Goal: Transaction & Acquisition: Obtain resource

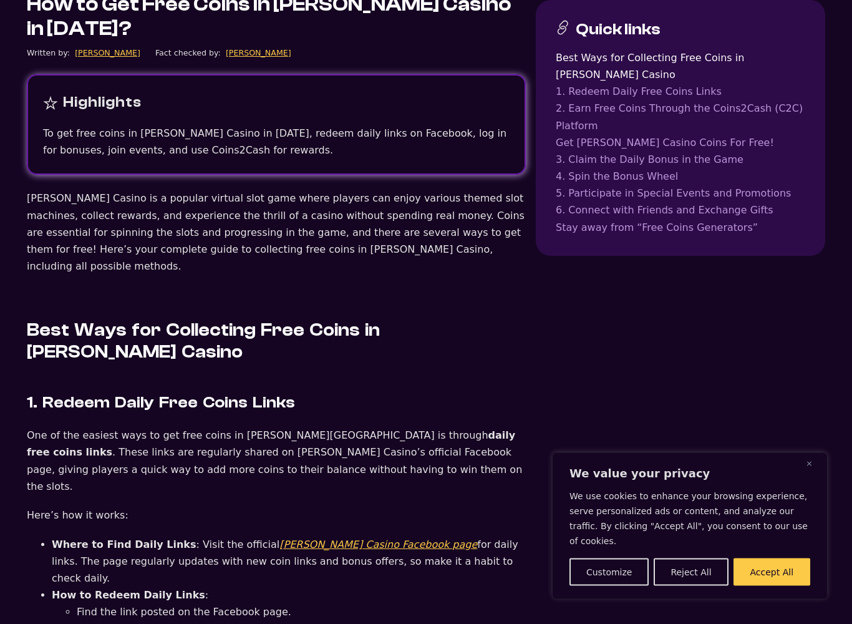
scroll to position [444, 0]
click at [785, 538] on button "Accept All" at bounding box center [771, 571] width 77 height 27
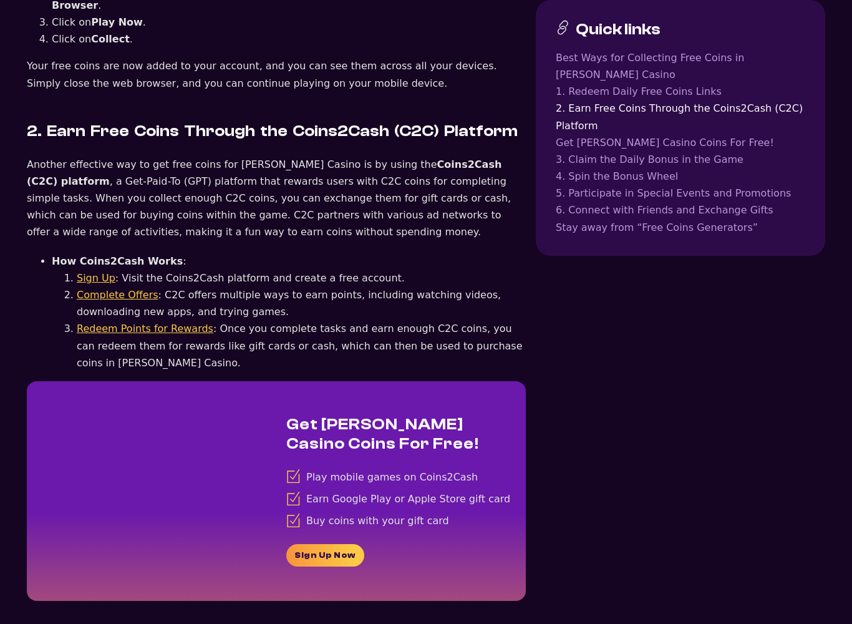
scroll to position [1911, 0]
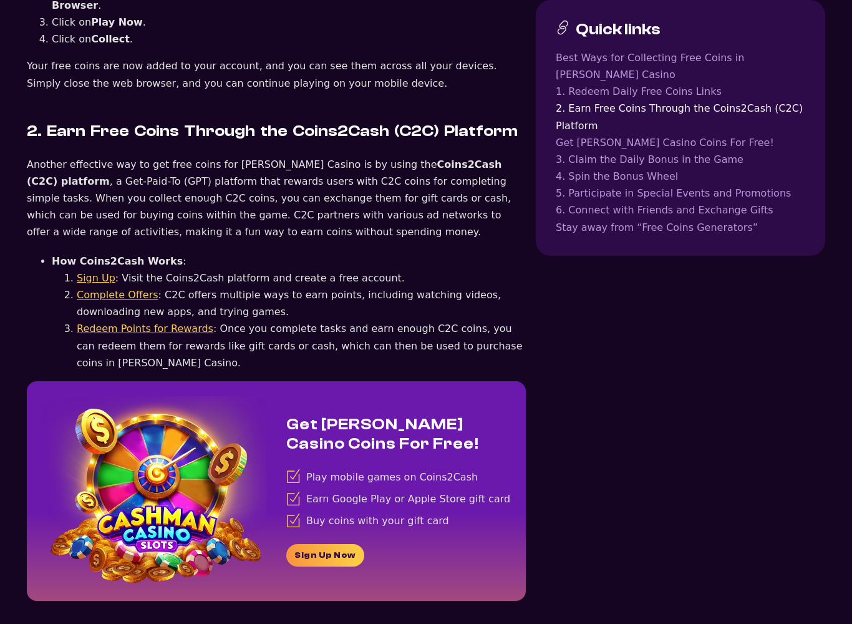
click at [340, 538] on link "Sign Up Now" at bounding box center [325, 555] width 78 height 22
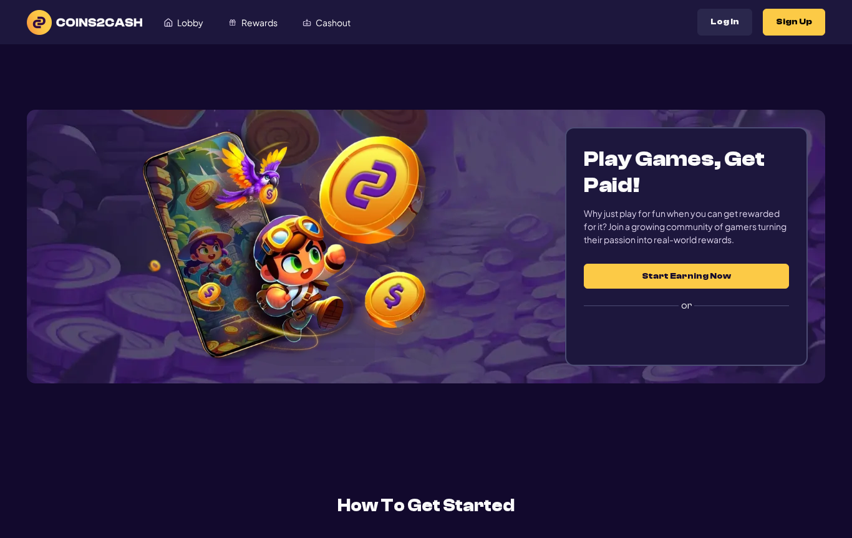
click at [745, 344] on div "Sign in with Google. Opens in new tab" at bounding box center [686, 334] width 205 height 27
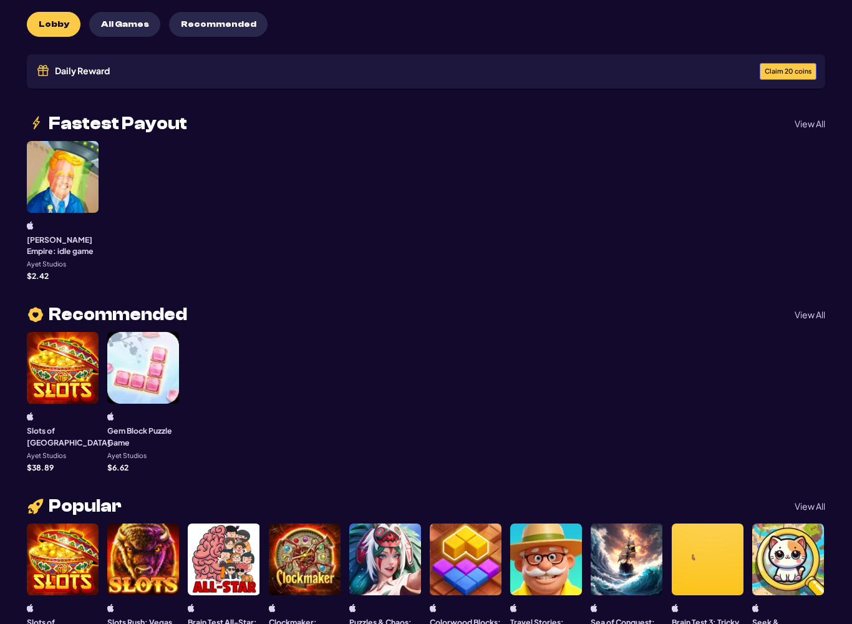
scroll to position [128, 0]
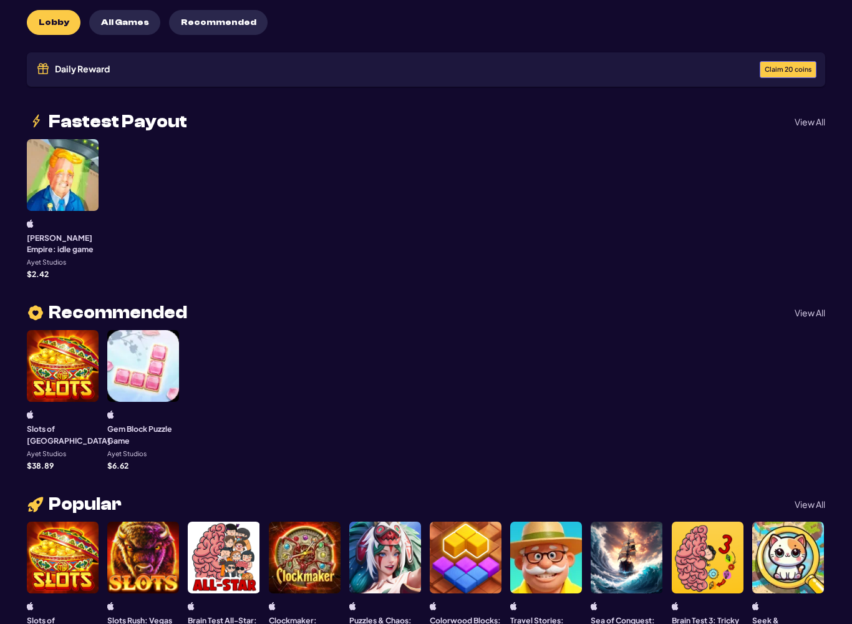
click at [813, 308] on p "View All" at bounding box center [809, 312] width 31 height 9
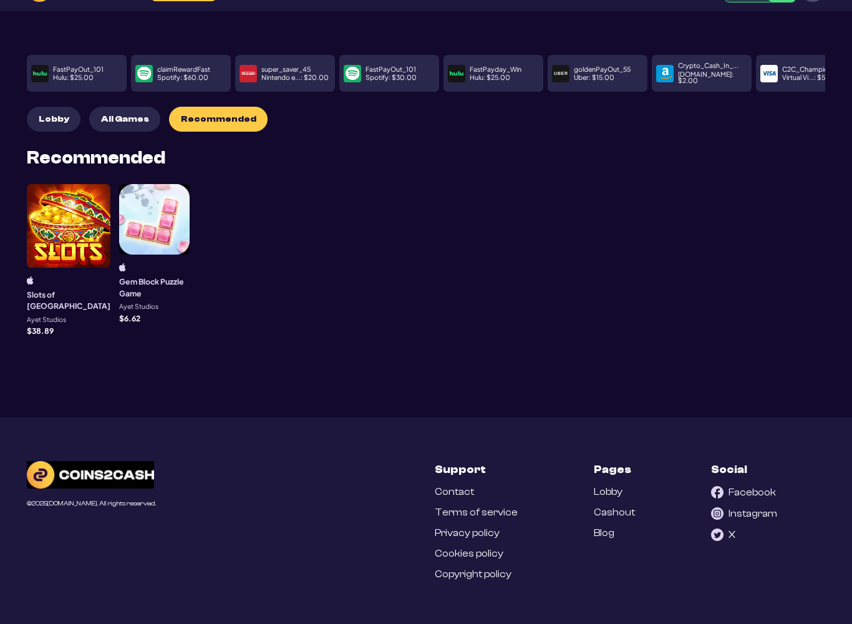
click at [47, 112] on button "Lobby" at bounding box center [54, 119] width 54 height 25
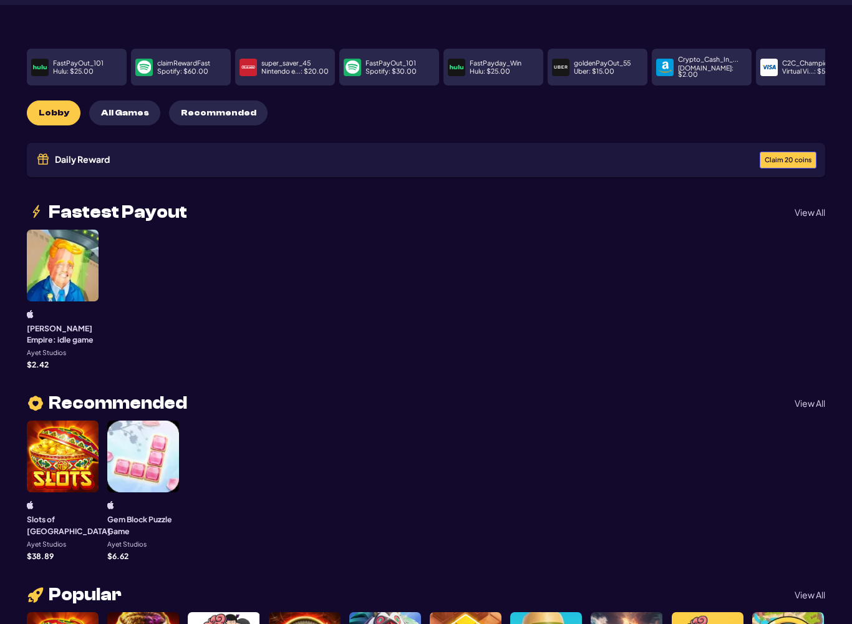
click at [768, 157] on button "Claim 20 coins" at bounding box center [788, 160] width 57 height 17
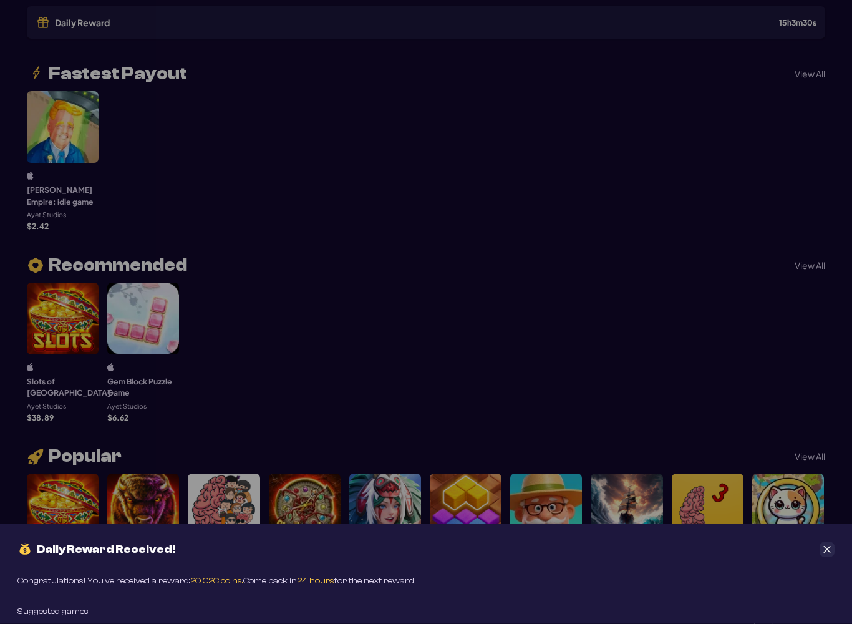
scroll to position [175, 0]
click at [826, 538] on button "Close" at bounding box center [826, 549] width 15 height 15
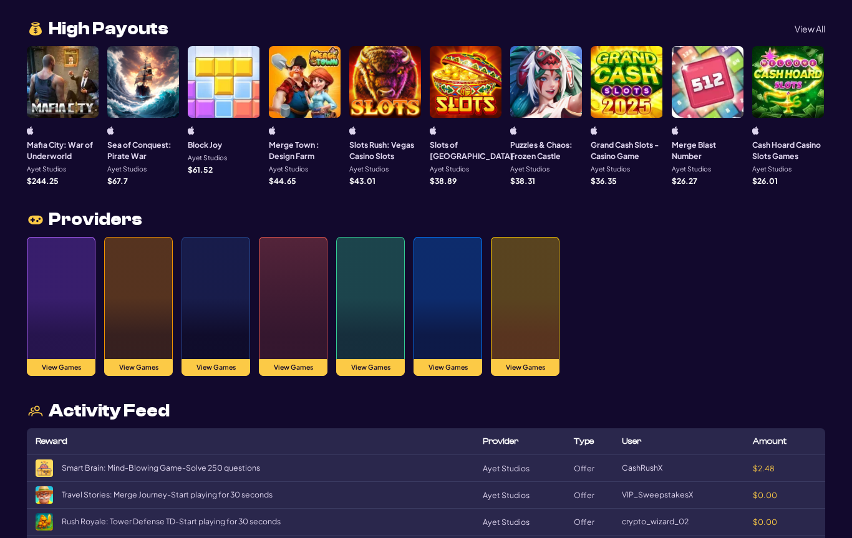
scroll to position [990, 0]
